Goal: Transaction & Acquisition: Purchase product/service

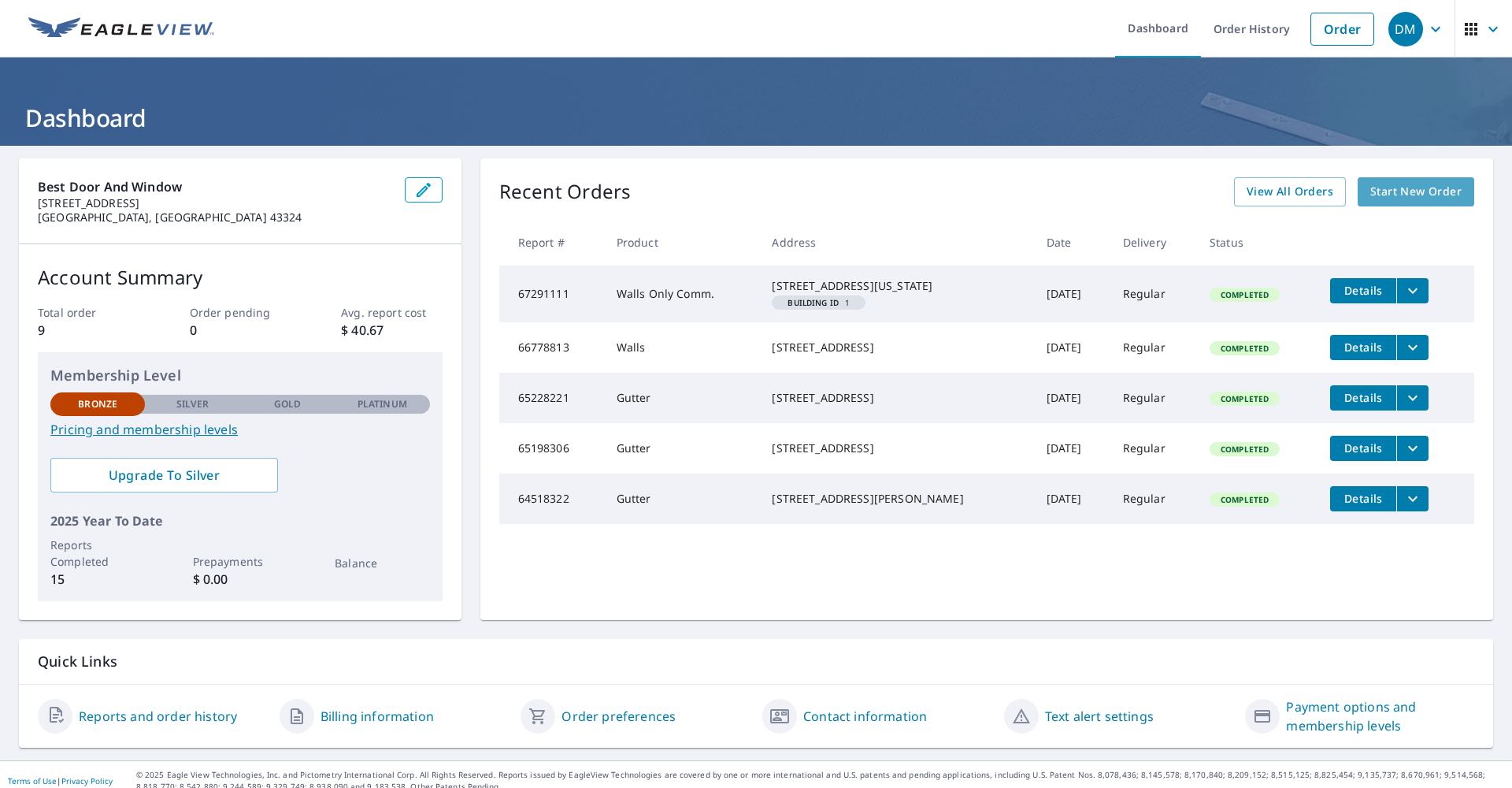
click at [1371, 190] on span "Start New Order" at bounding box center [1416, 192] width 91 height 20
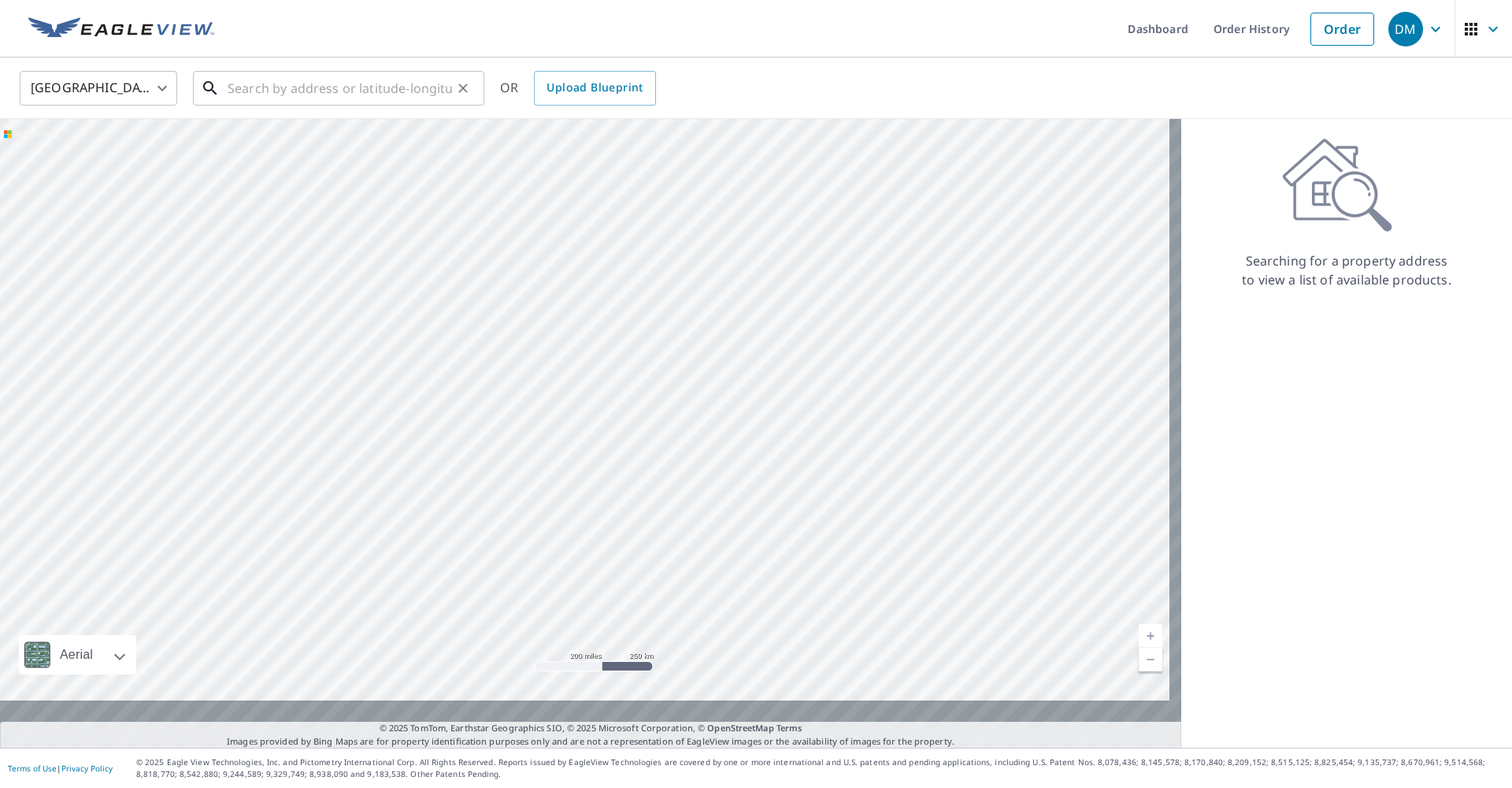
click at [285, 90] on input "text" at bounding box center [340, 88] width 224 height 44
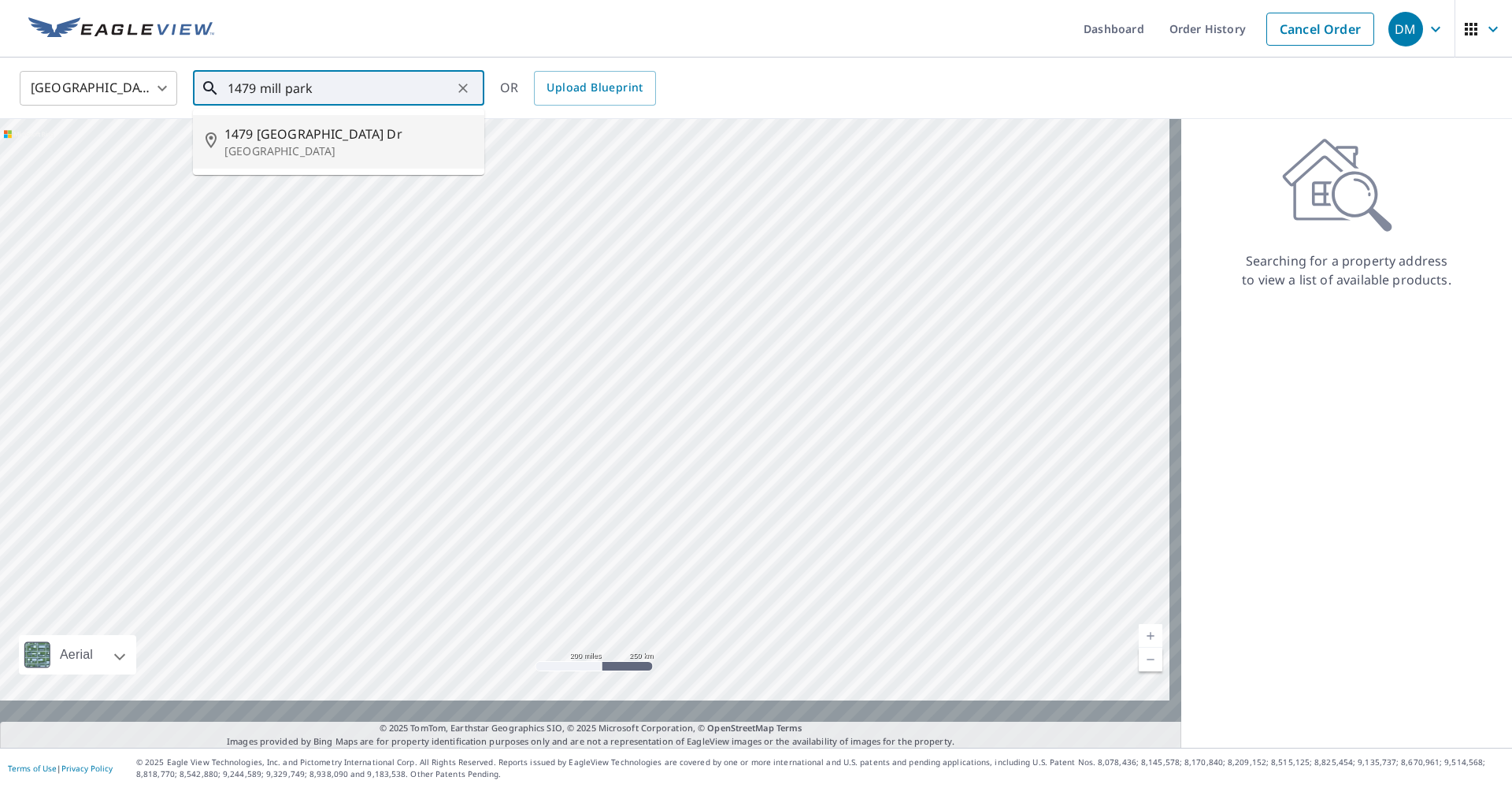
click at [286, 151] on p "[GEOGRAPHIC_DATA]" at bounding box center [348, 151] width 248 height 16
type input "[STREET_ADDRESS]"
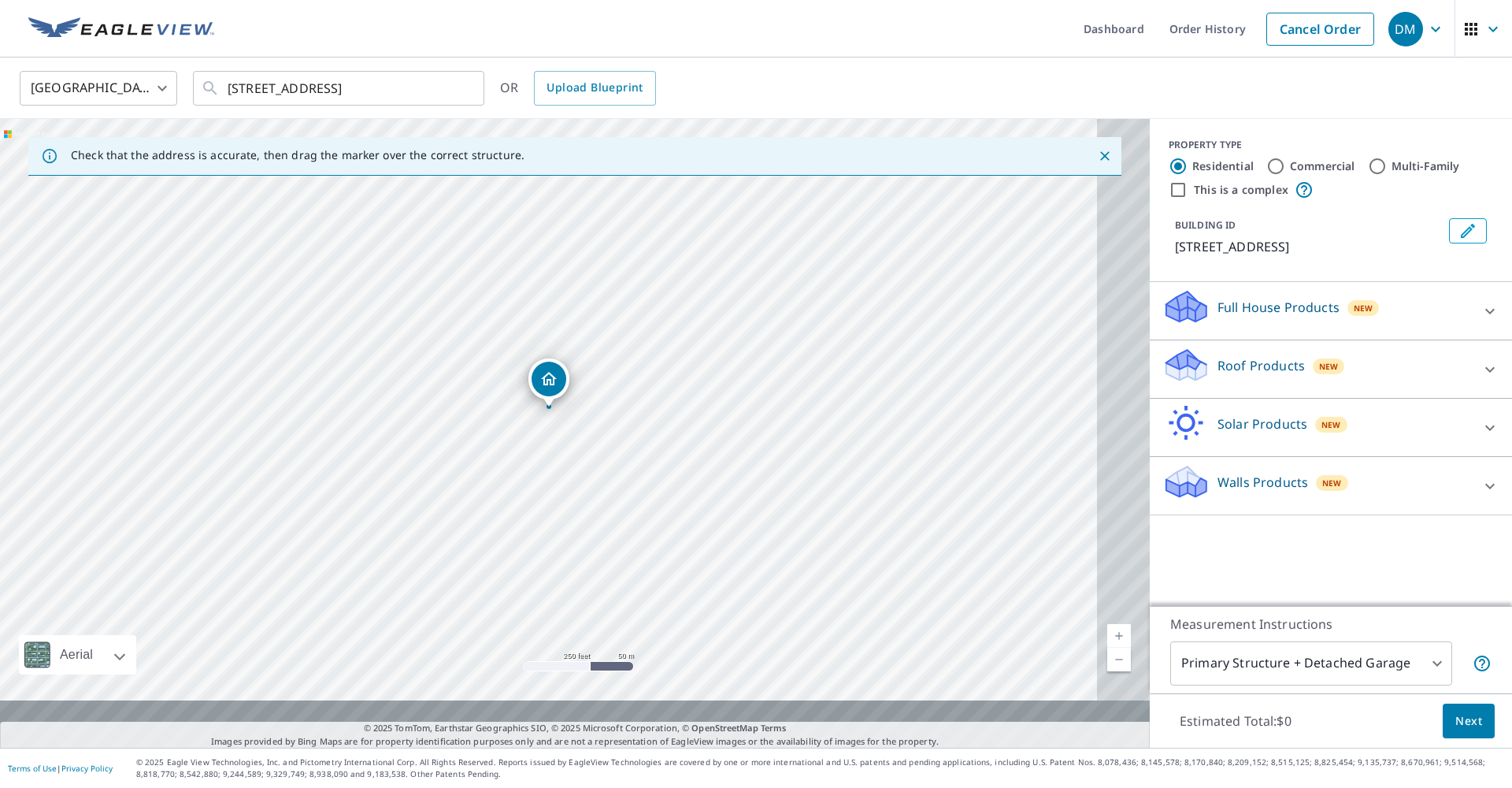
scroll to position [26, 0]
click at [1485, 372] on icon at bounding box center [1489, 369] width 9 height 6
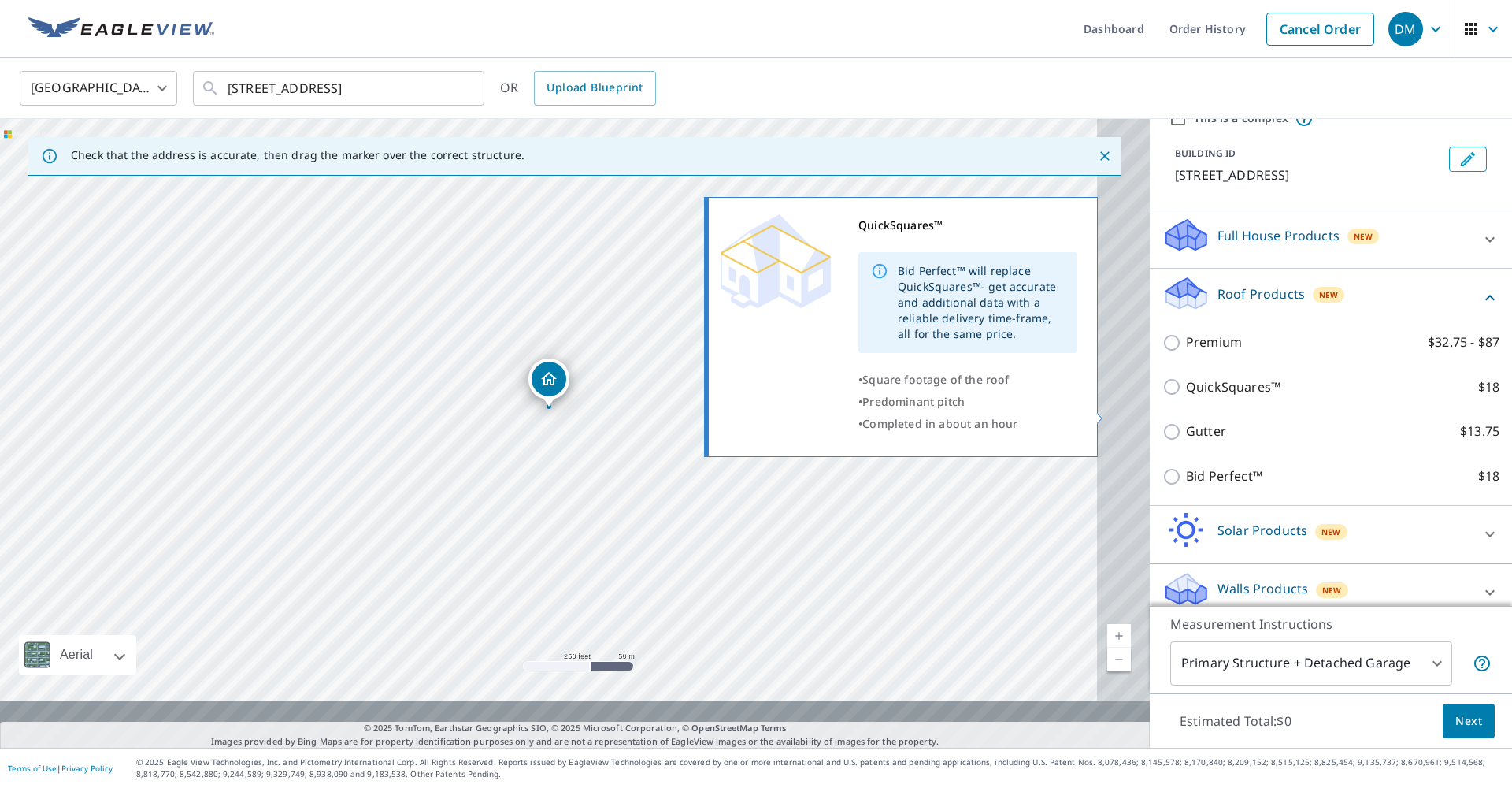
scroll to position [105, 0]
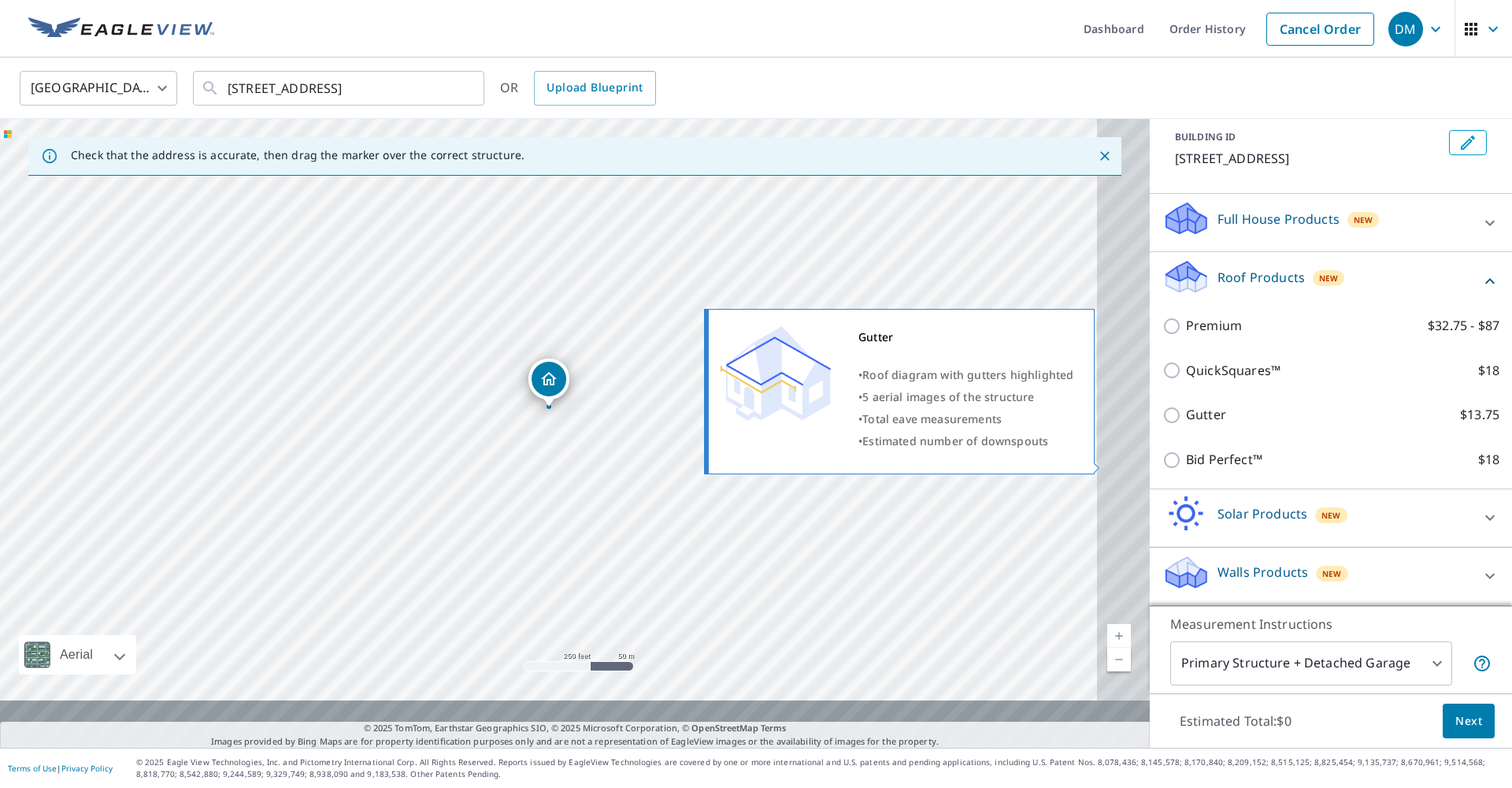
click at [1162, 425] on input "Gutter $13.75" at bounding box center [1174, 415] width 23 height 19
checkbox input "true"
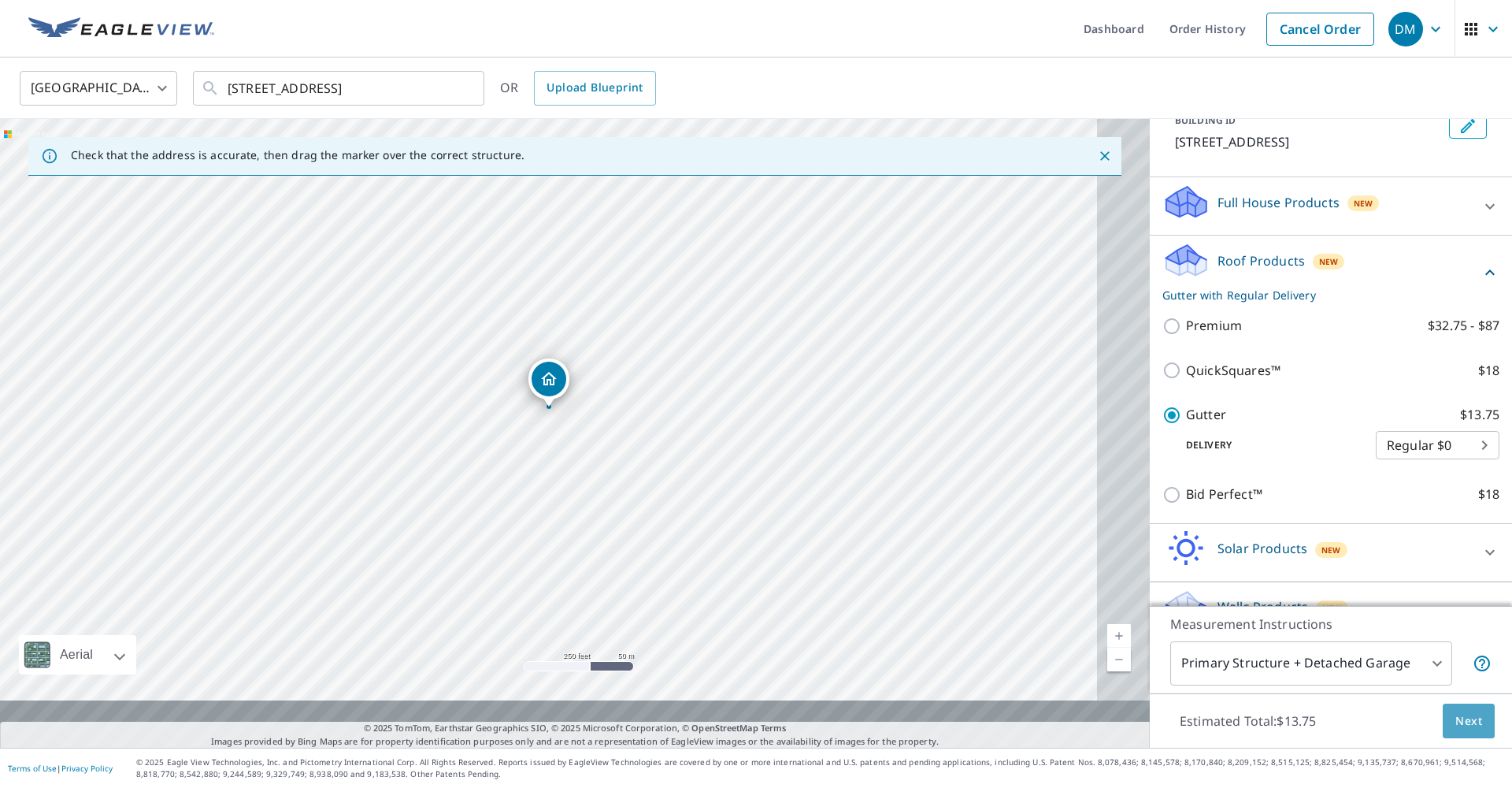
click at [1455, 711] on span "Next" at bounding box center [1469, 721] width 27 height 20
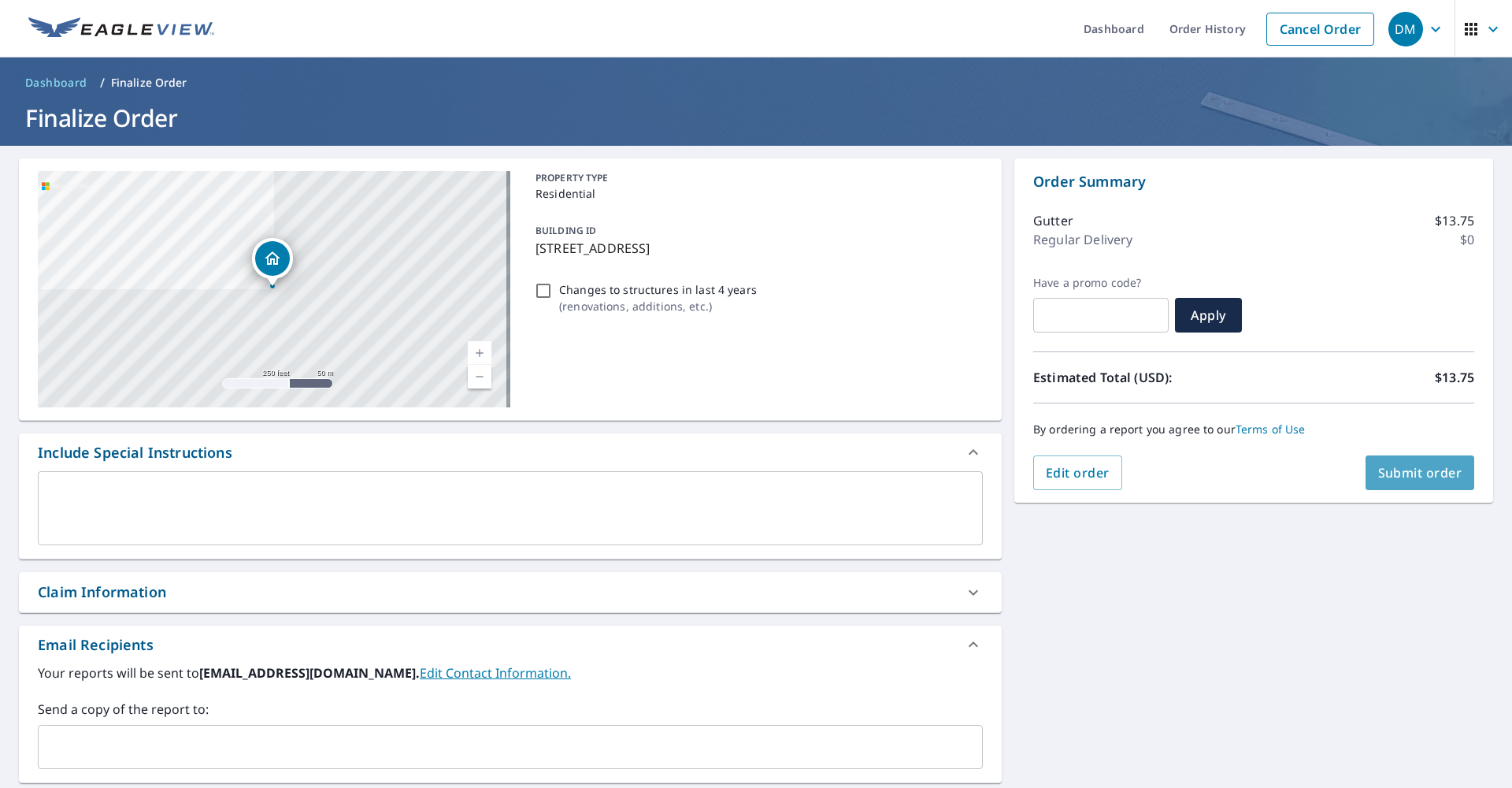
click at [1423, 472] on span "Submit order" at bounding box center [1420, 473] width 84 height 18
